Goal: Find specific page/section: Find specific page/section

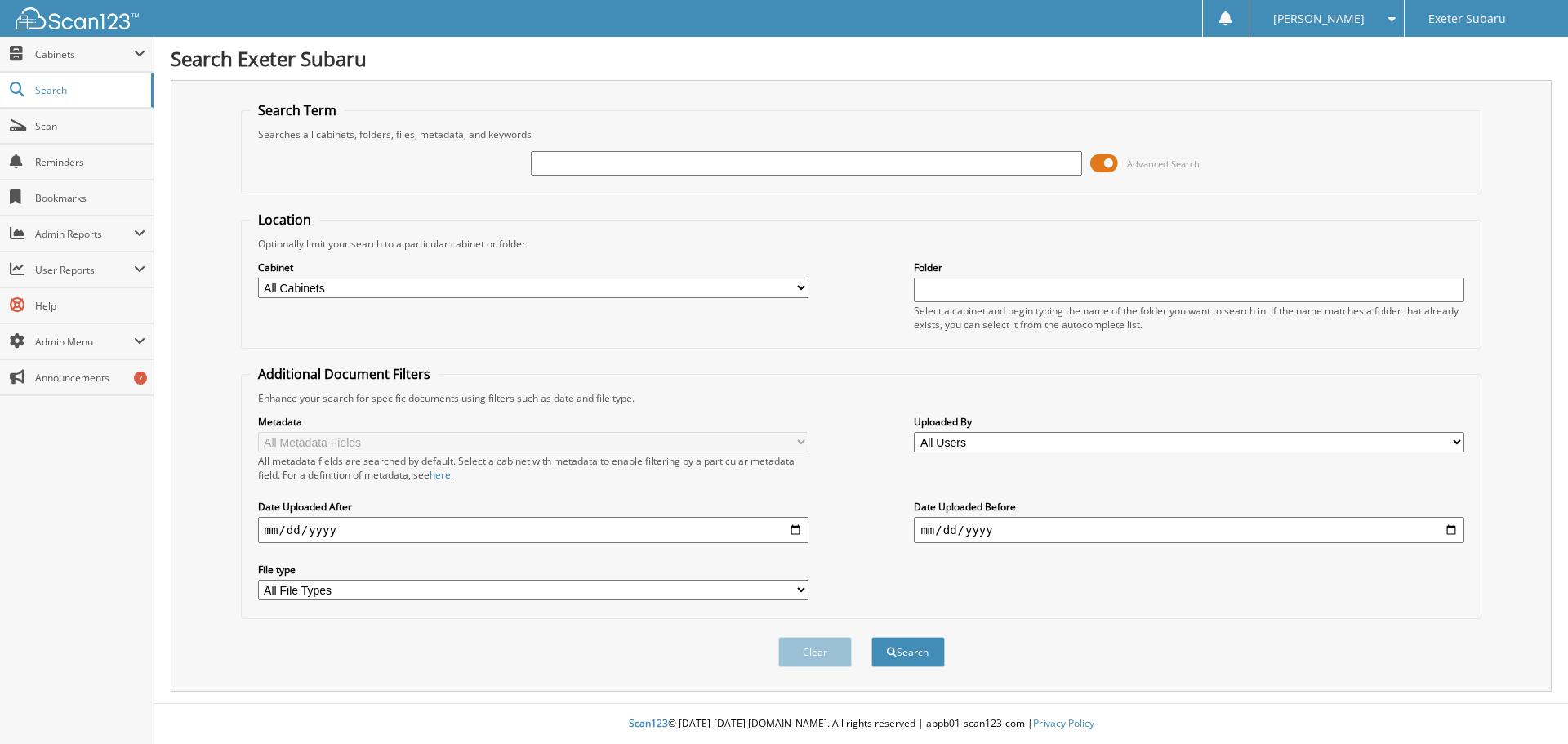
click at [717, 167] on input "text" at bounding box center [806, 162] width 550 height 24
click at [812, 169] on input "text" at bounding box center [806, 162] width 550 height 24
type input "[PERSON_NAME]"
click at [893, 645] on button "Search" at bounding box center [908, 652] width 74 height 30
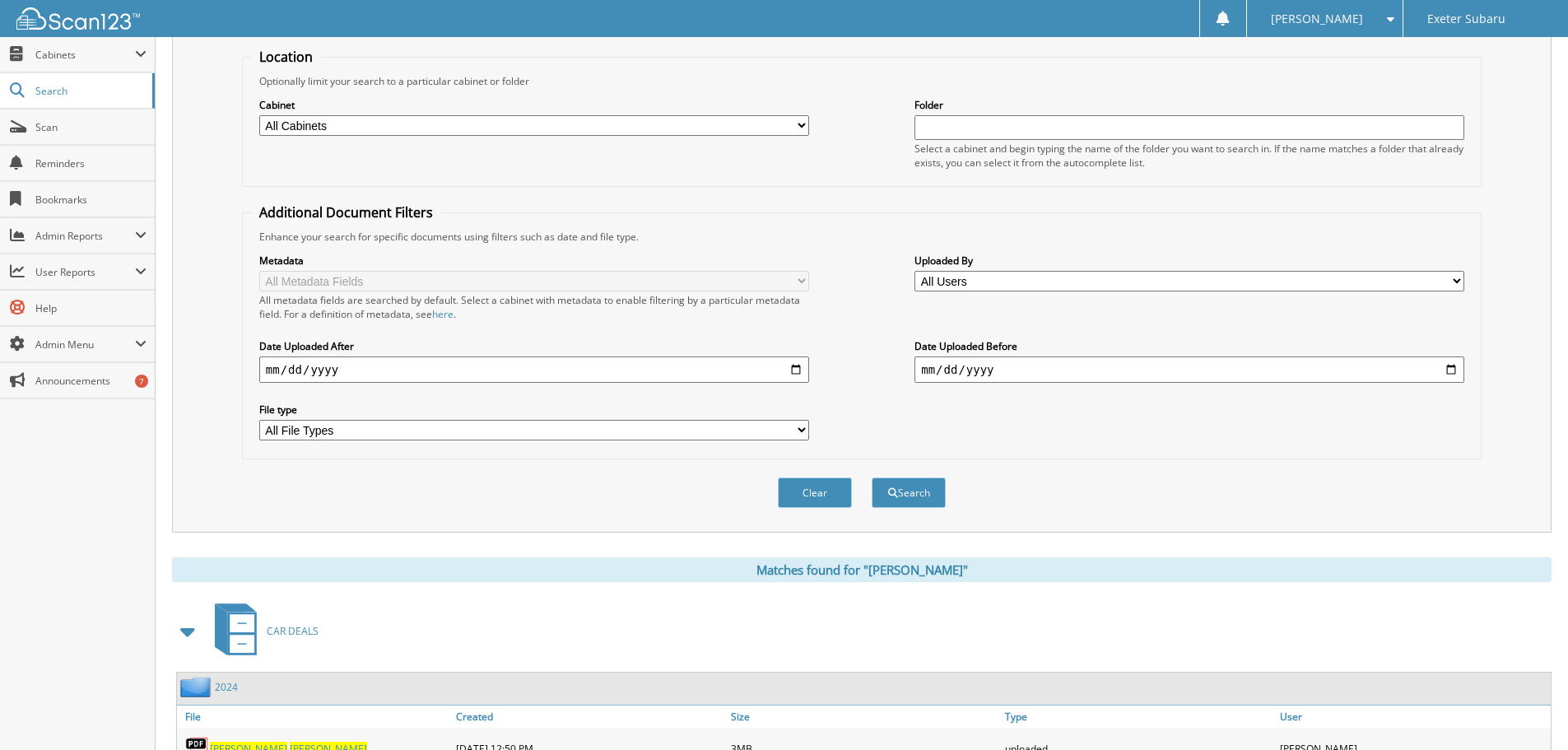
scroll to position [330, 0]
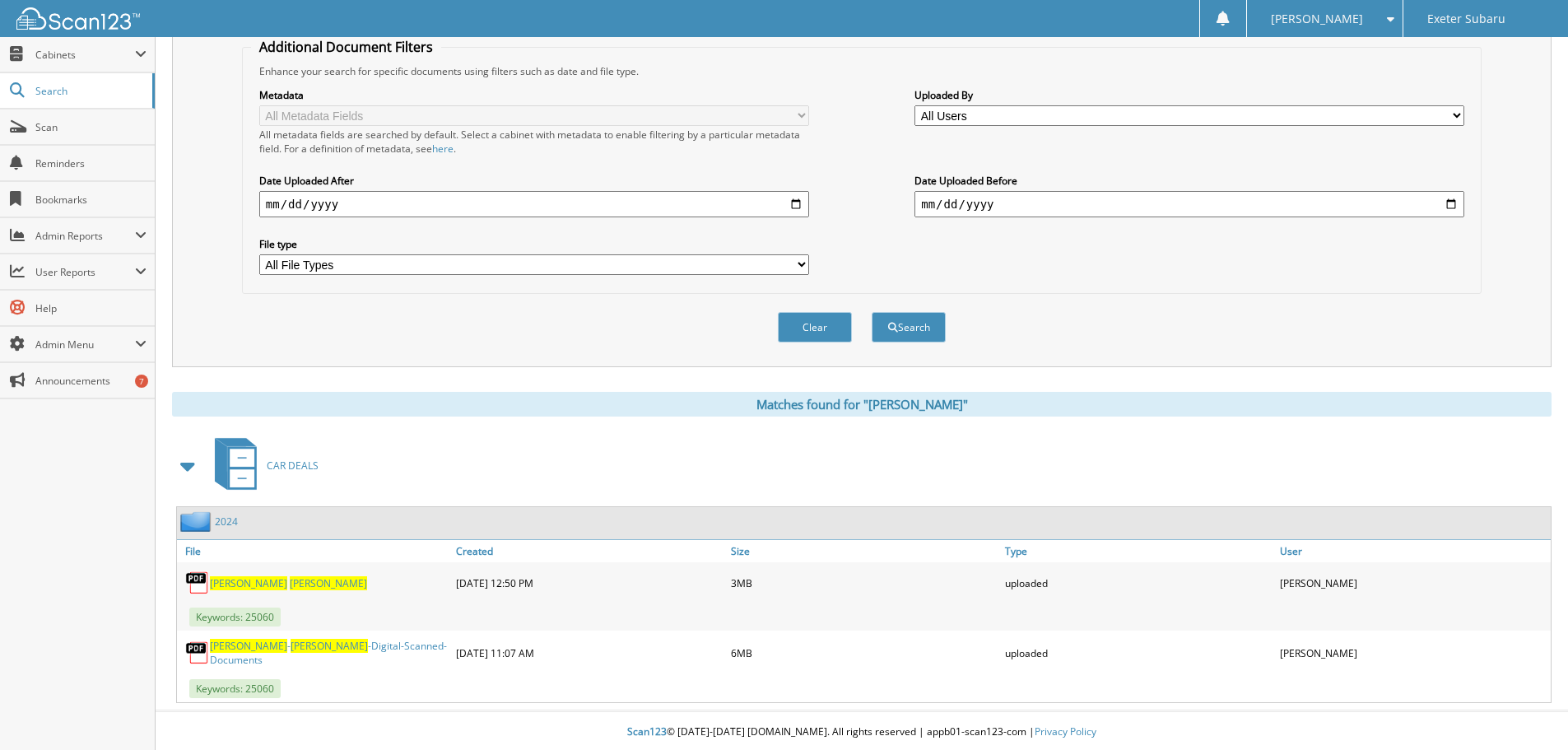
click at [289, 642] on div "Donna - McDonald -Digital-Scanned-Documents" at bounding box center [315, 652] width 275 height 36
click at [291, 648] on span "McDonald" at bounding box center [330, 645] width 78 height 14
